Goal: Find specific page/section: Locate a particular part of the current website

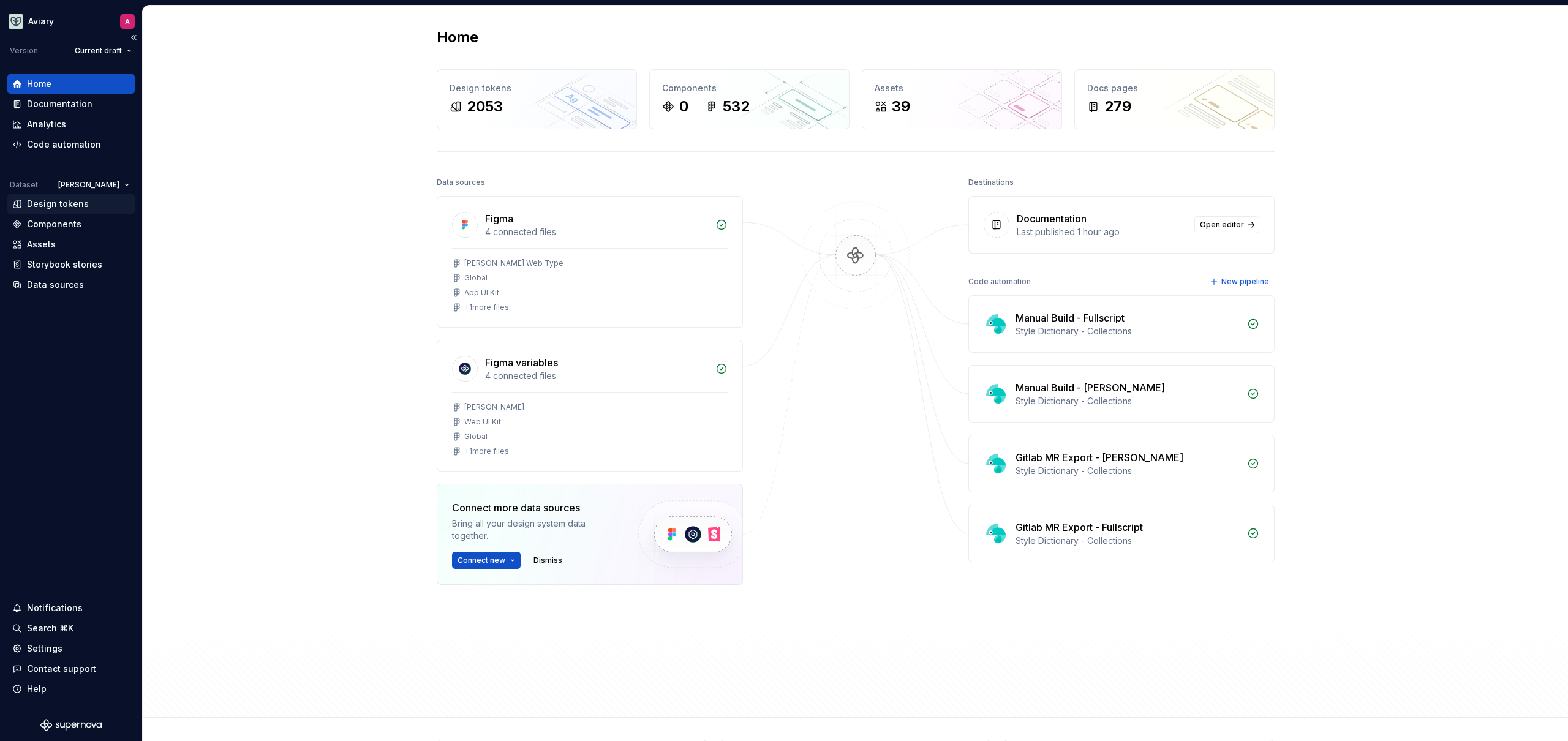
click at [73, 203] on div "Design tokens" at bounding box center [58, 204] width 62 height 13
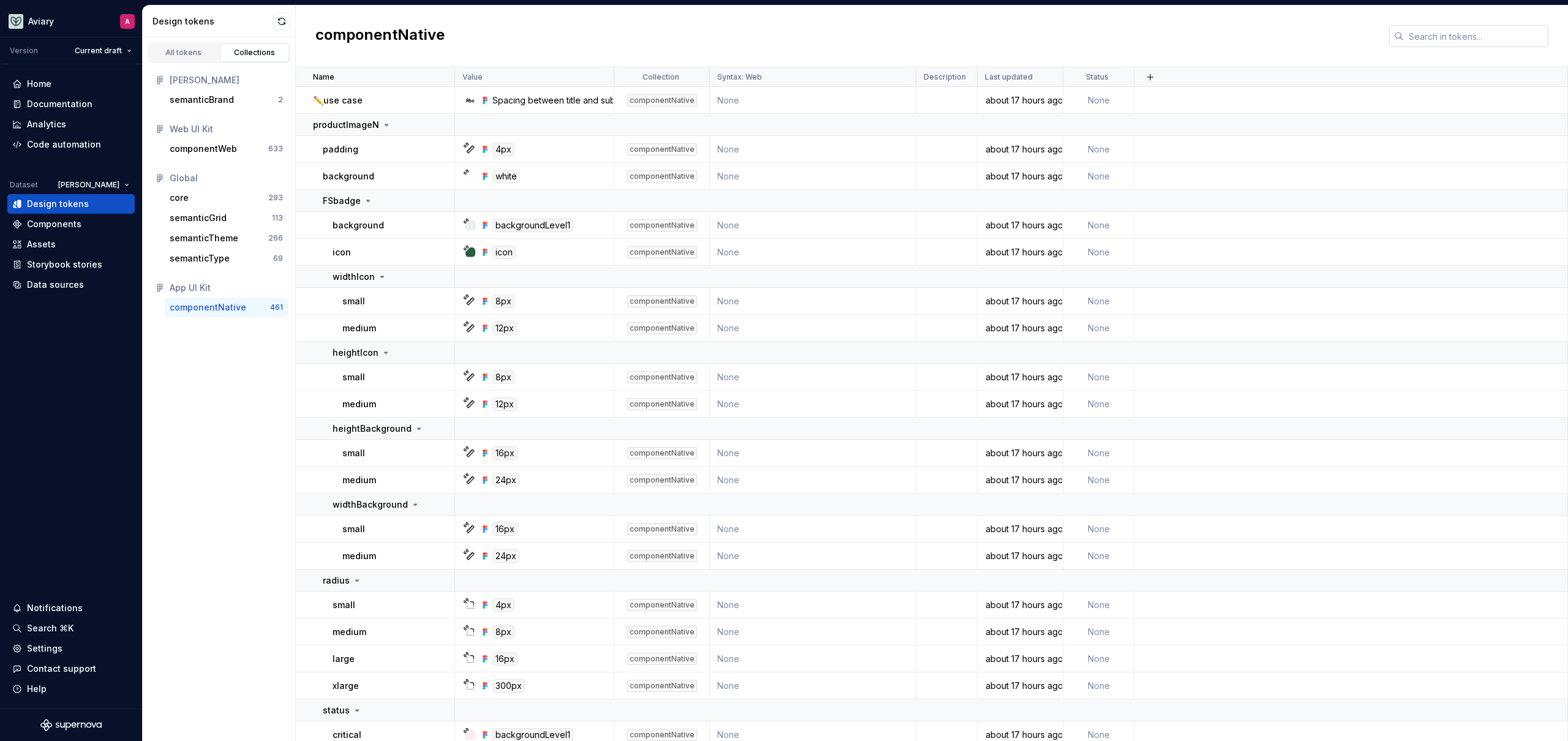
click at [1452, 42] on input "text" at bounding box center [1476, 36] width 145 height 22
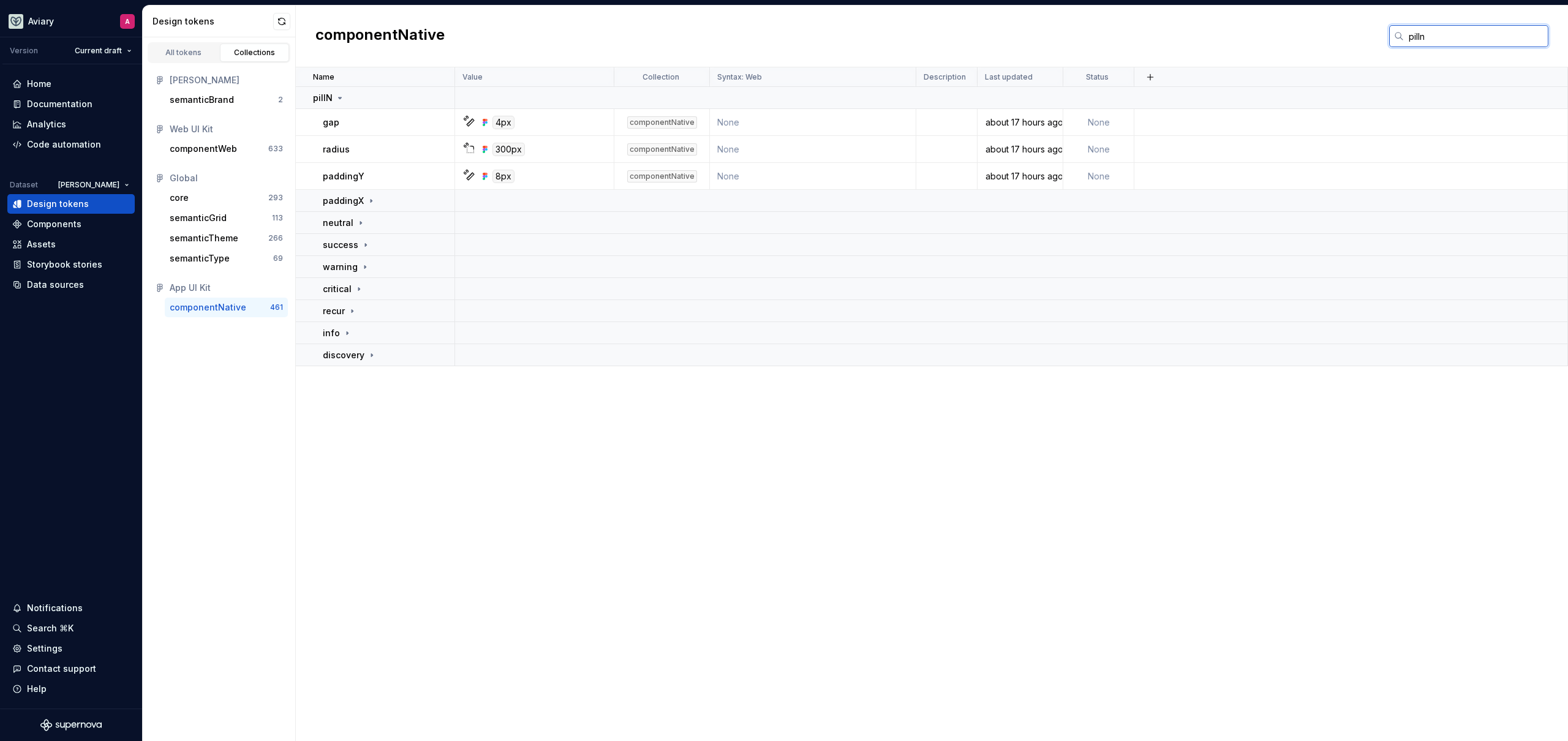
type input "pilln"
drag, startPoint x: 438, startPoint y: 425, endPoint x: 415, endPoint y: 314, distance: 113.4
click at [438, 425] on div "Name Value Collection Syntax: Web Description Last updated Status pillN gap 4px…" at bounding box center [932, 403] width 1273 height 673
click at [620, 433] on div "Name Value Collection Syntax: Web Description Last updated Status pillN gap 4px…" at bounding box center [932, 403] width 1273 height 673
click at [409, 197] on div "paddingX" at bounding box center [388, 201] width 131 height 13
